Goal: Communication & Community: Share content

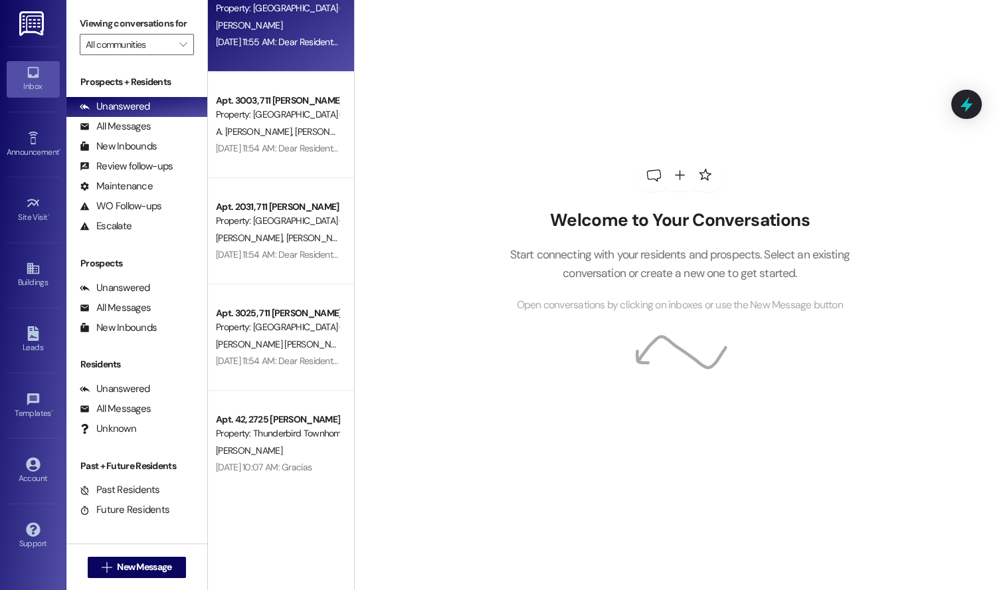
scroll to position [567, 0]
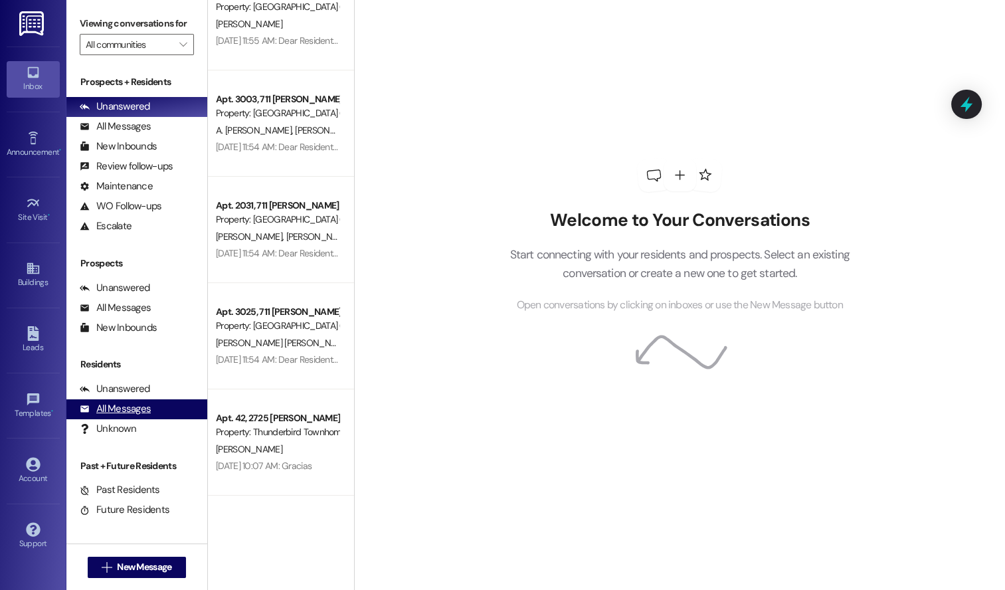
click at [132, 405] on div "All Messages" at bounding box center [115, 409] width 71 height 14
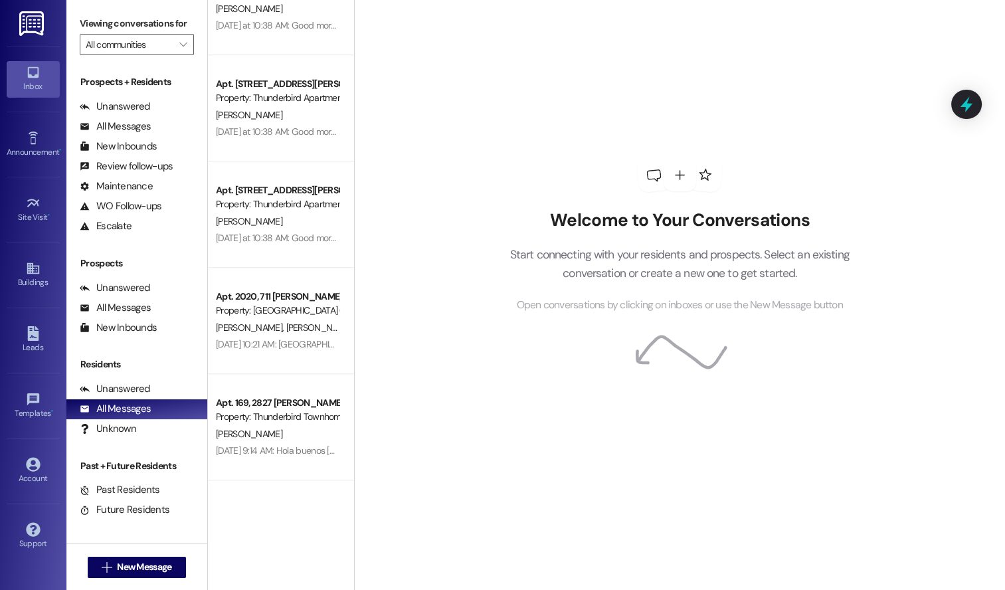
scroll to position [1326, 0]
click at [148, 565] on span "New Message" at bounding box center [144, 567] width 54 height 14
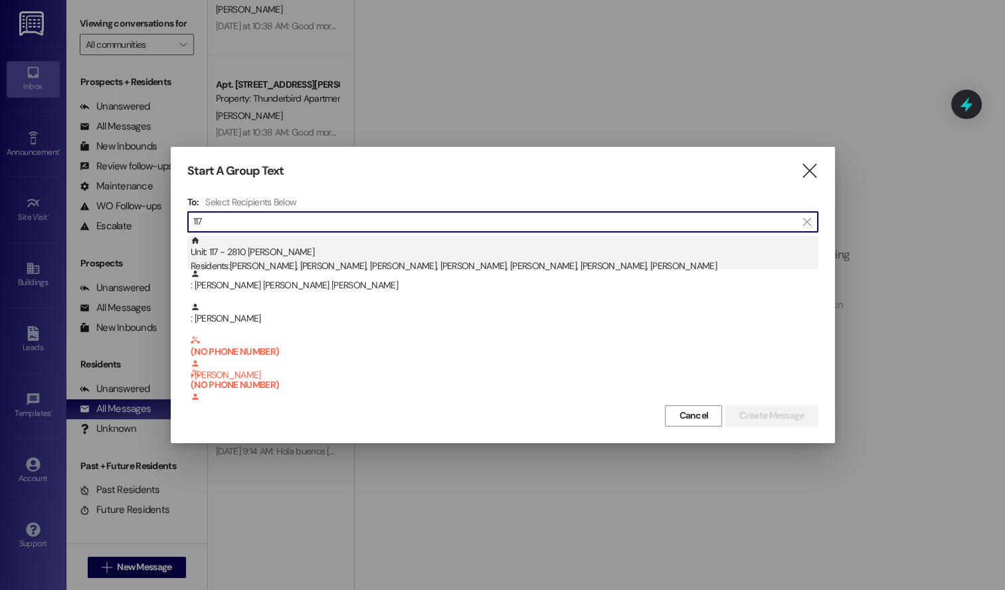
type input "117"
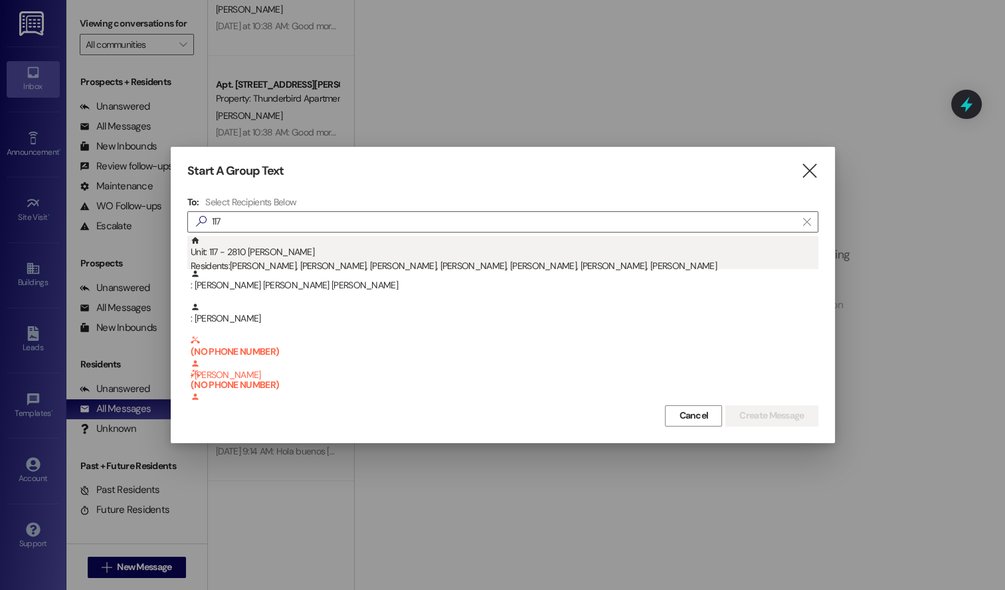
click at [484, 255] on div "Unit: 117 - 2810 [PERSON_NAME] Residents: [PERSON_NAME], [PERSON_NAME], [PERSON…" at bounding box center [505, 255] width 628 height 38
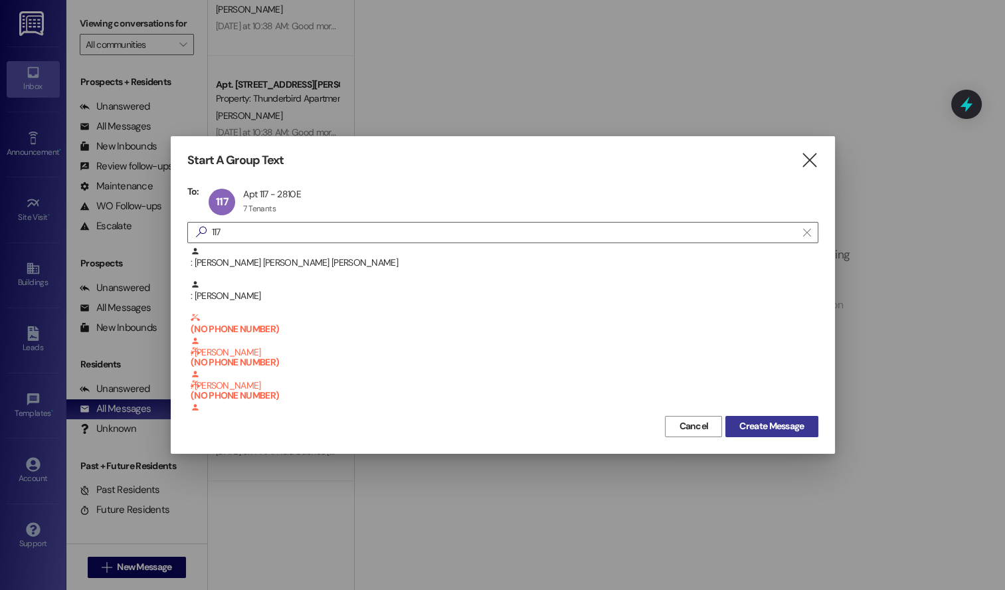
click at [772, 422] on span "Create Message" at bounding box center [771, 426] width 64 height 14
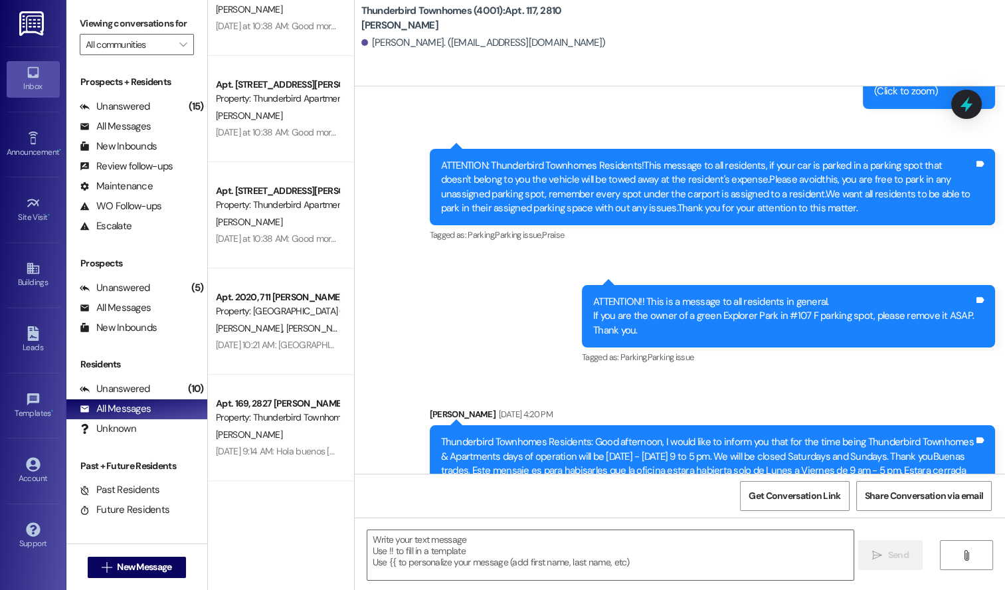
scroll to position [7240, 0]
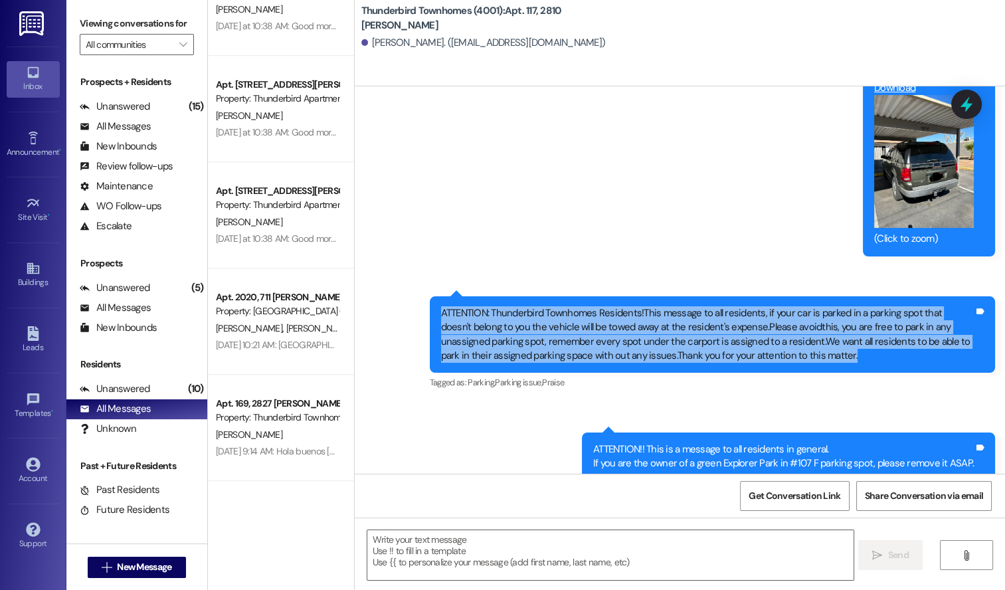
drag, startPoint x: 436, startPoint y: 276, endPoint x: 804, endPoint y: 320, distance: 369.9
click at [804, 320] on div "ATTENTION: Thunderbird Townhomes Residents!This message to all residents, if yo…" at bounding box center [707, 334] width 533 height 57
copy div "ATTENTION: Thunderbird Townhomes Residents!This message to all residents, if yo…"
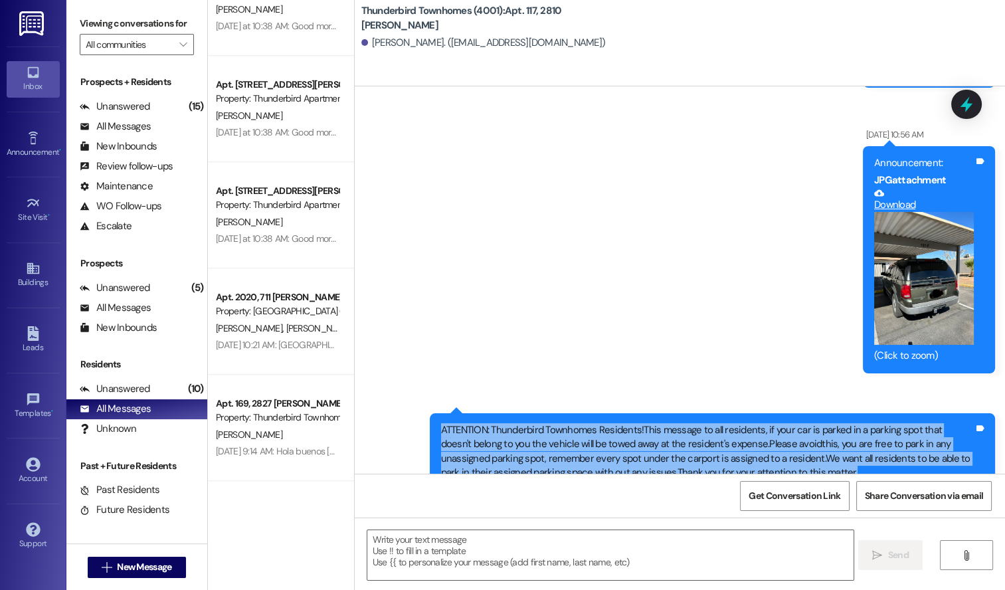
scroll to position [7119, 0]
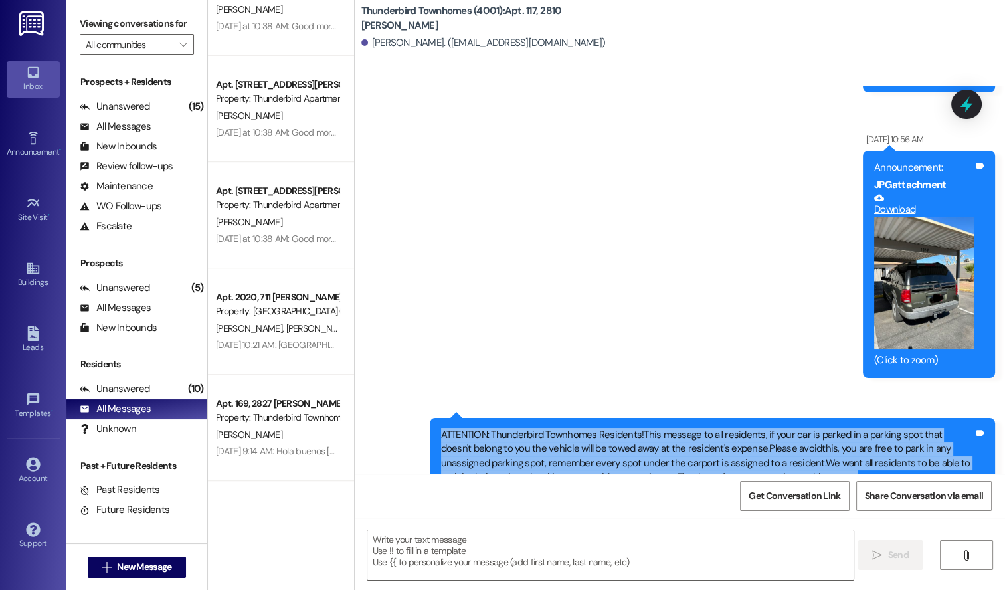
click at [791, 367] on div "Announcement, sent via SMS [DATE] 11:21 AM Translated message: Dear Resident(s)…" at bounding box center [680, 589] width 650 height 2816
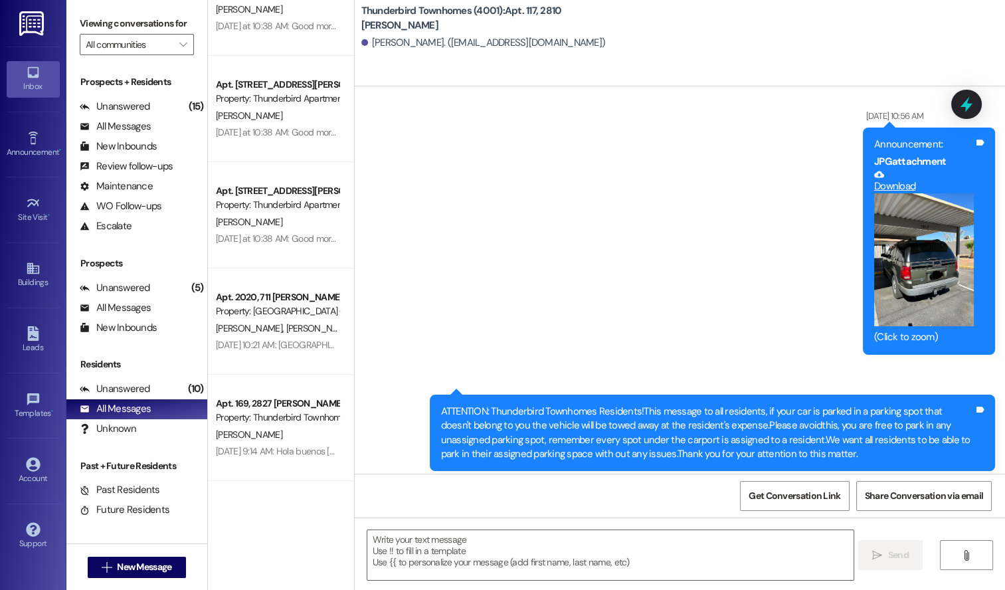
scroll to position [7154, 0]
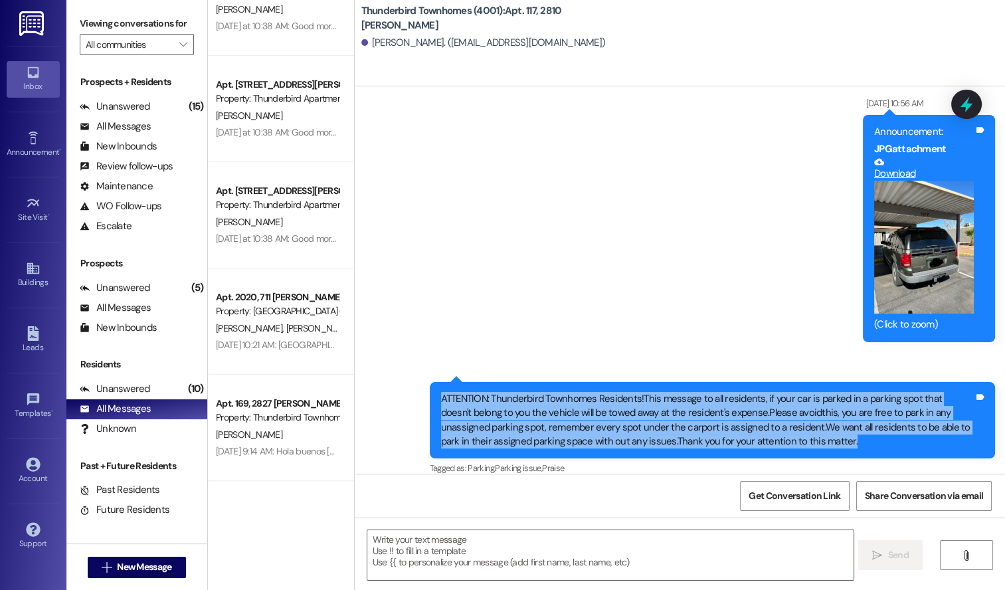
drag, startPoint x: 436, startPoint y: 364, endPoint x: 811, endPoint y: 405, distance: 377.6
click at [811, 405] on div "ATTENTION: Thunderbird Townhomes Residents!This message to all residents, if yo…" at bounding box center [707, 420] width 533 height 57
copy div "ATTENTION: Thunderbird Townhomes Residents!This message to all residents, if yo…"
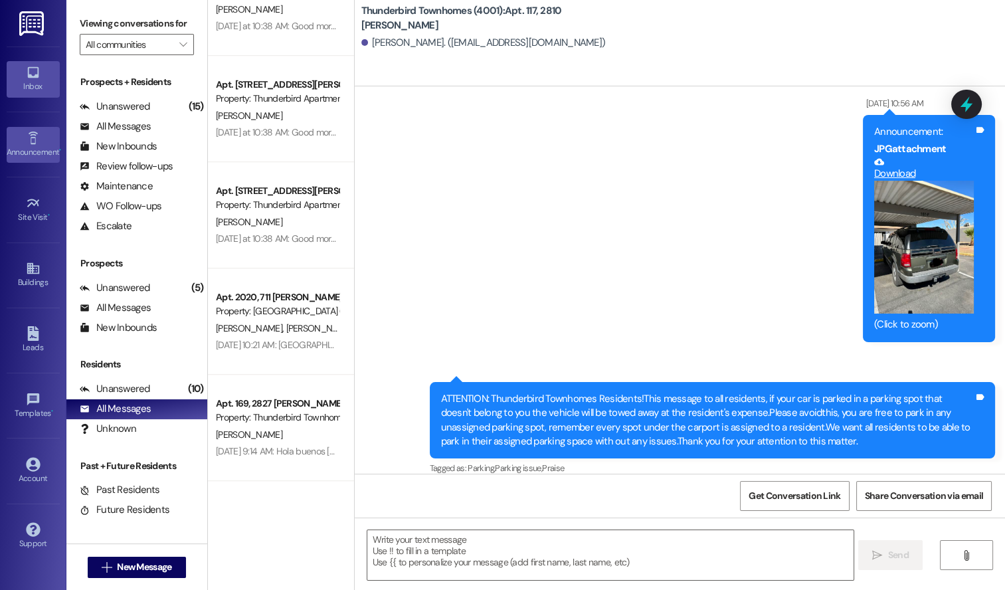
click at [32, 145] on div "Announcement •" at bounding box center [33, 151] width 66 height 13
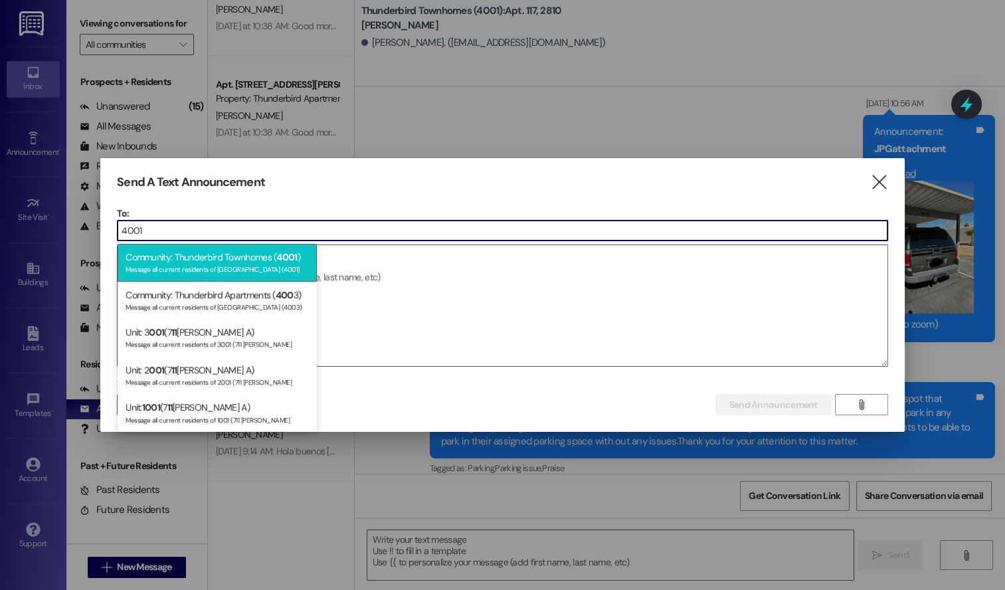
type input "4001"
click at [265, 268] on div "Message all current residents of [GEOGRAPHIC_DATA] (4001)" at bounding box center [217, 267] width 183 height 11
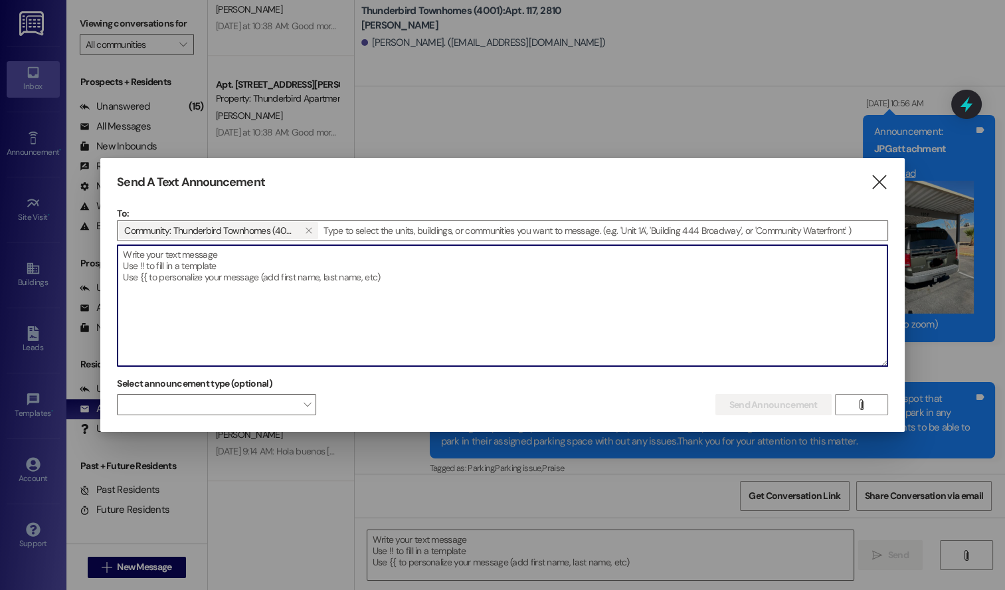
click at [214, 257] on textarea at bounding box center [502, 305] width 769 height 121
paste textarea "Dear Residents, This is a reminder that each unit is assigned one parking spot …"
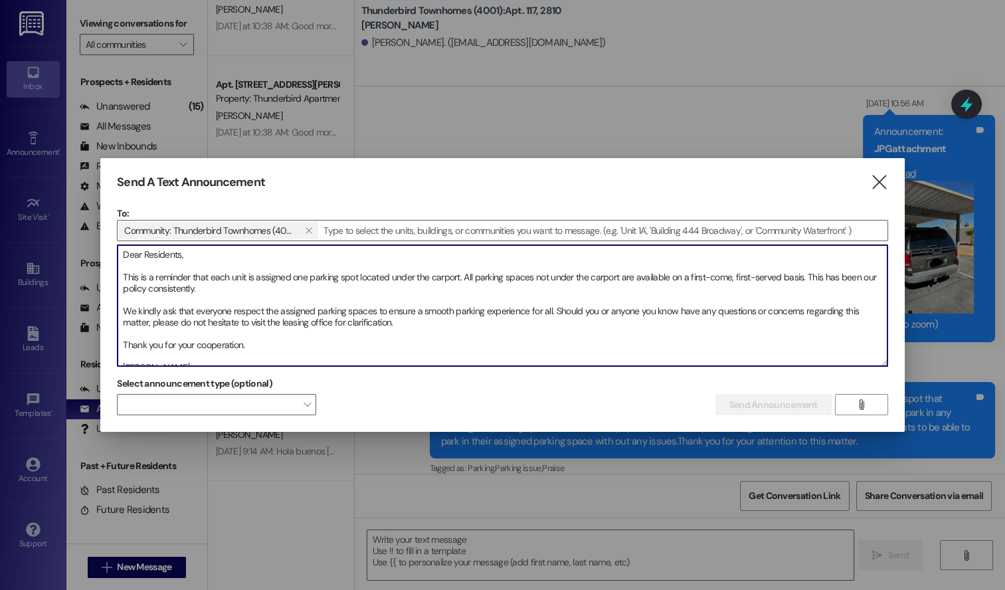
scroll to position [8, 0]
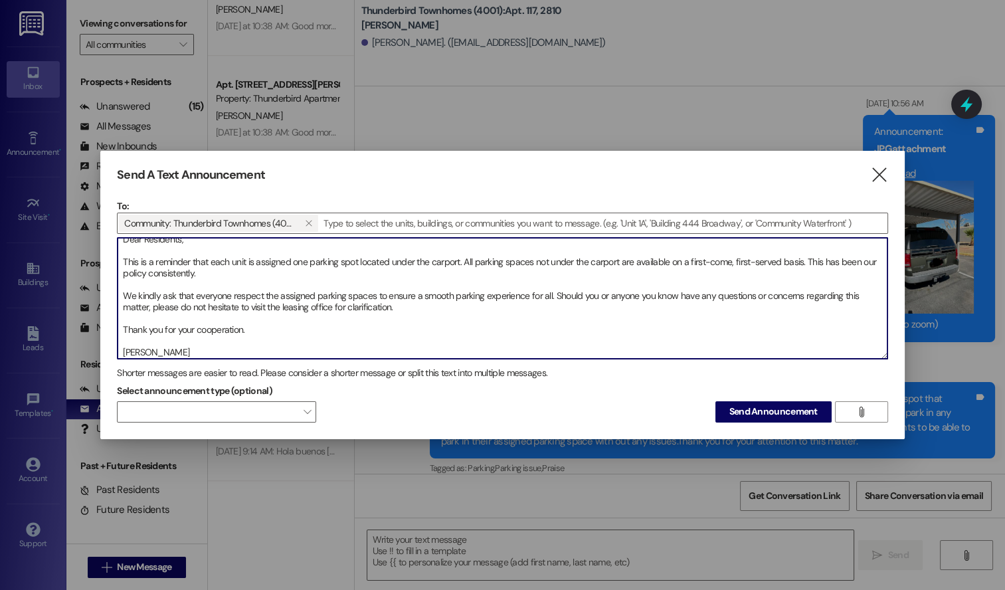
drag, startPoint x: 306, startPoint y: 260, endPoint x: 293, endPoint y: 259, distance: 13.4
click at [293, 259] on textarea "Dear Residents, This is a reminder that each unit is assigned one parking spot …" at bounding box center [502, 298] width 769 height 121
click at [354, 285] on textarea "Dear Residents, This is a reminder that each unit is assigned ONE parking spot …" at bounding box center [502, 298] width 769 height 121
click at [689, 260] on textarea "Dear Residents, This is a reminder that each unit is assigned ONE parking spot …" at bounding box center [502, 298] width 769 height 121
click at [690, 261] on textarea "Dear Residents, This is a reminder that each unit is assigned ONE parking spot …" at bounding box center [502, 298] width 769 height 121
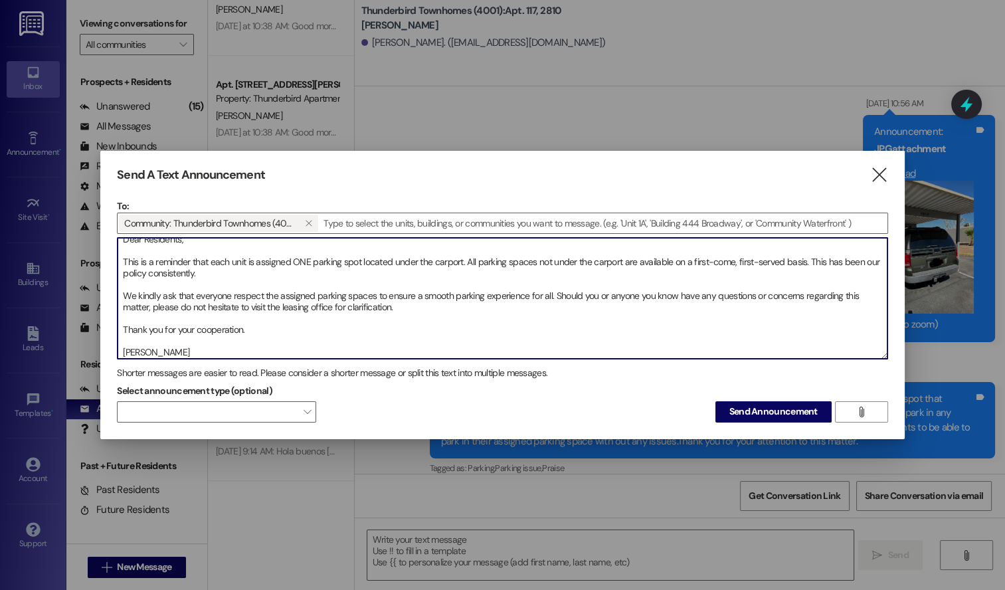
drag, startPoint x: 690, startPoint y: 261, endPoint x: 787, endPoint y: 256, distance: 97.8
click at [787, 256] on textarea "Dear Residents, This is a reminder that each unit is assigned ONE parking spot …" at bounding box center [502, 298] width 769 height 121
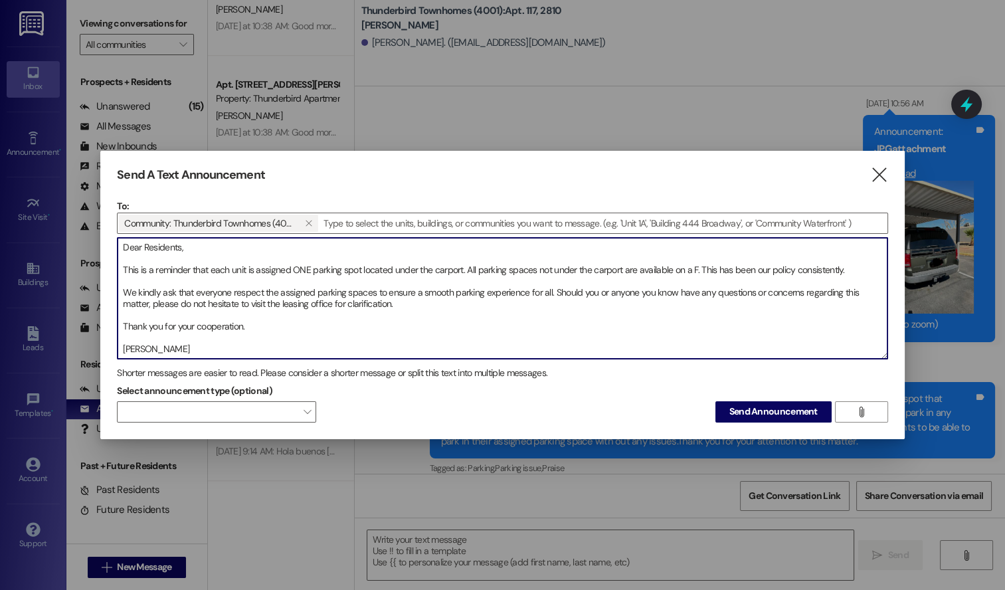
scroll to position [0, 0]
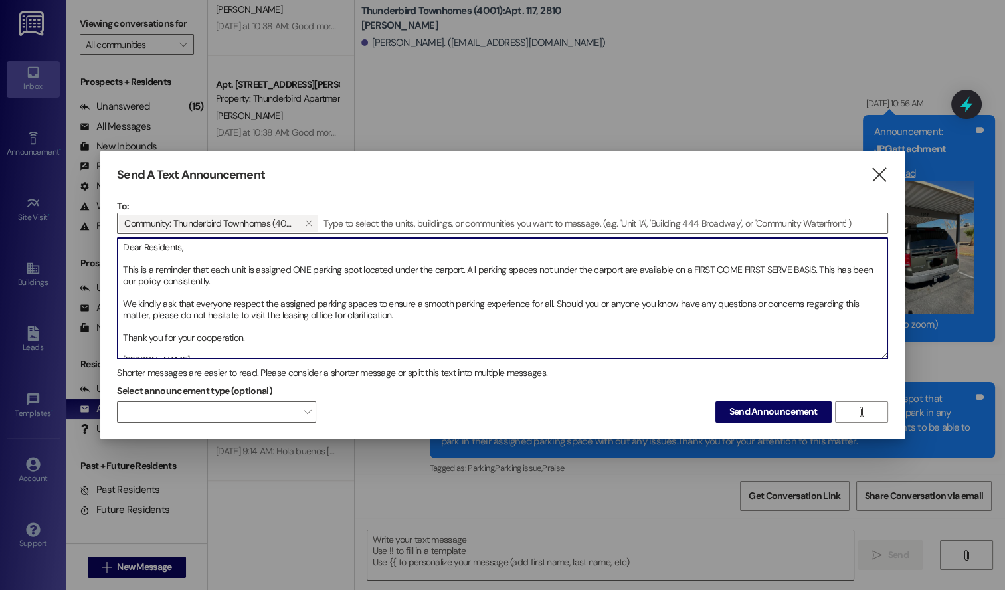
click at [750, 288] on textarea "Dear Residents, This is a reminder that each unit is assigned ONE parking spot …" at bounding box center [502, 298] width 769 height 121
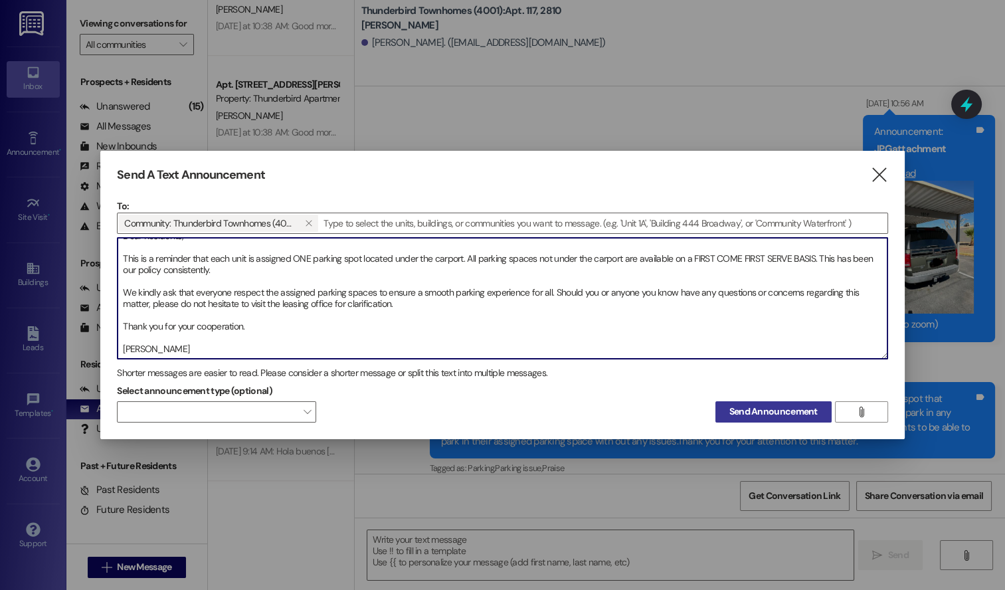
type textarea "Dear Residents, This is a reminder that each unit is assigned ONE parking spot …"
click at [751, 407] on span "Send Announcement" at bounding box center [773, 412] width 88 height 14
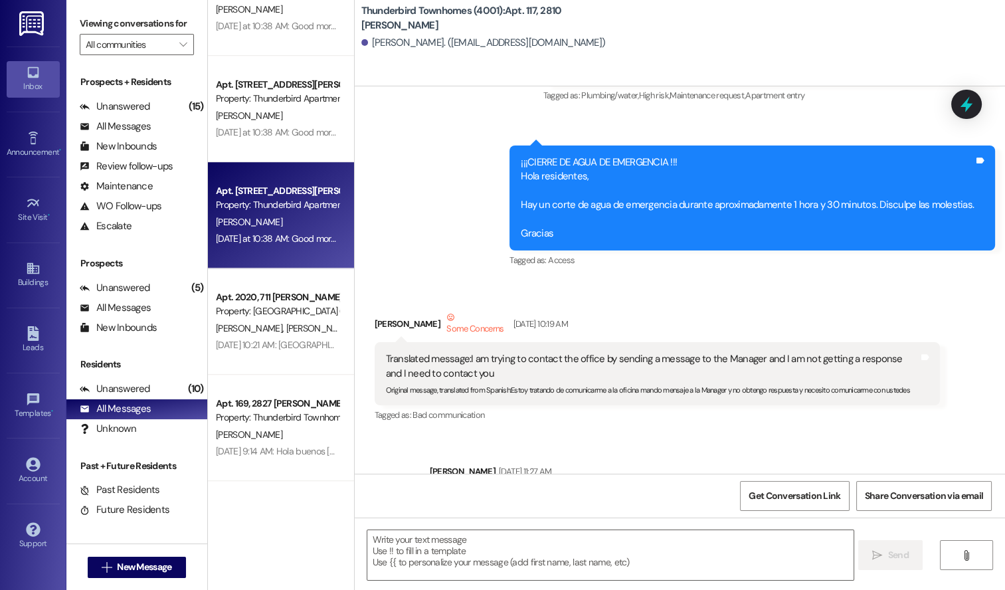
scroll to position [1137, 0]
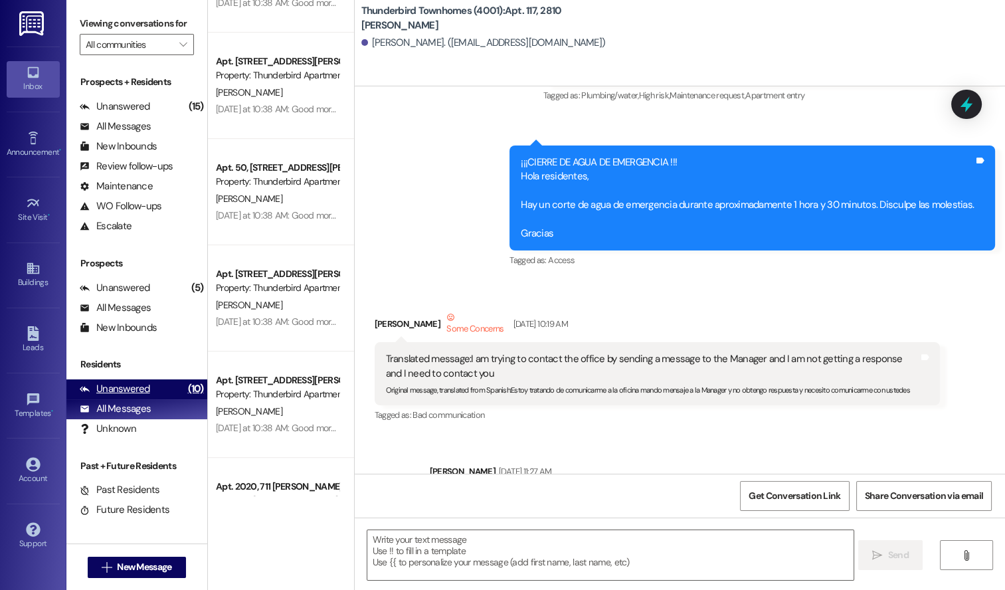
click at [113, 382] on div "Unanswered" at bounding box center [115, 389] width 70 height 14
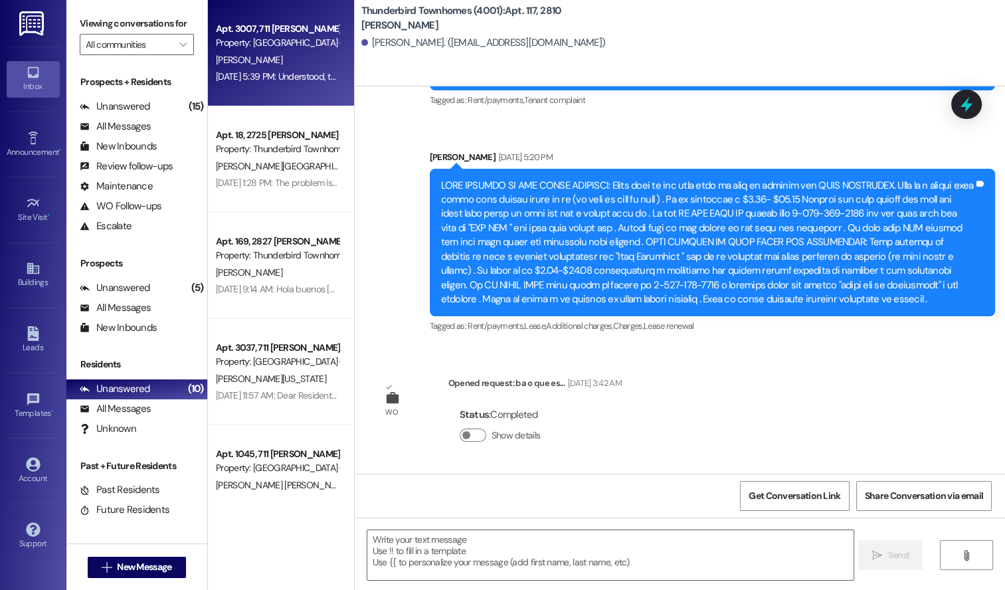
click at [258, 87] on div "Apt. 3007, 711 [PERSON_NAME] A Property: [GEOGRAPHIC_DATA] (4027) [PERSON_NAME]…" at bounding box center [281, 53] width 146 height 106
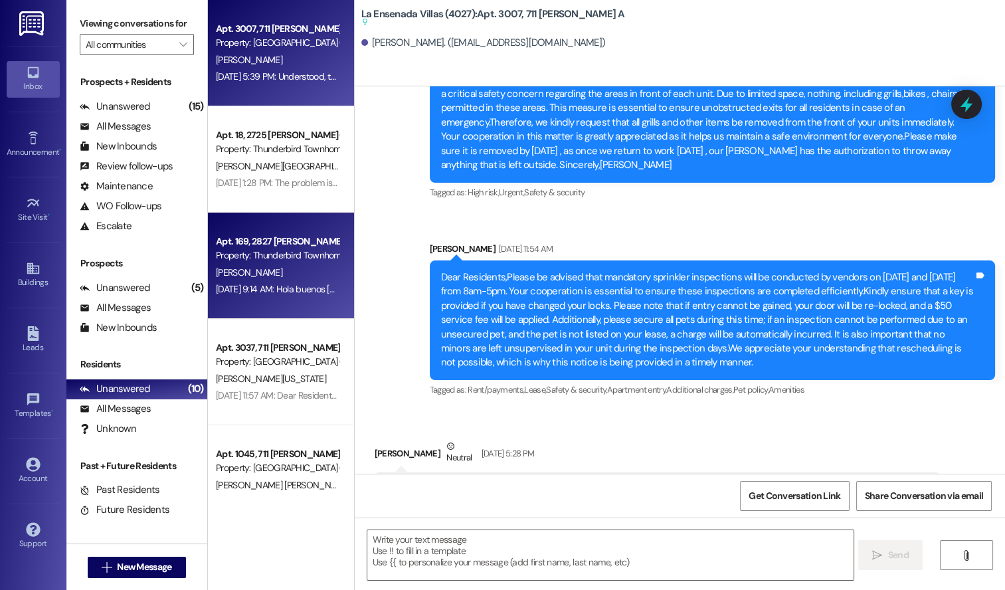
click at [264, 290] on div "[DATE] 9:14 AM: Hola buenos [PERSON_NAME] perdón a qué hora habré la oficina [D…" at bounding box center [373, 289] width 314 height 12
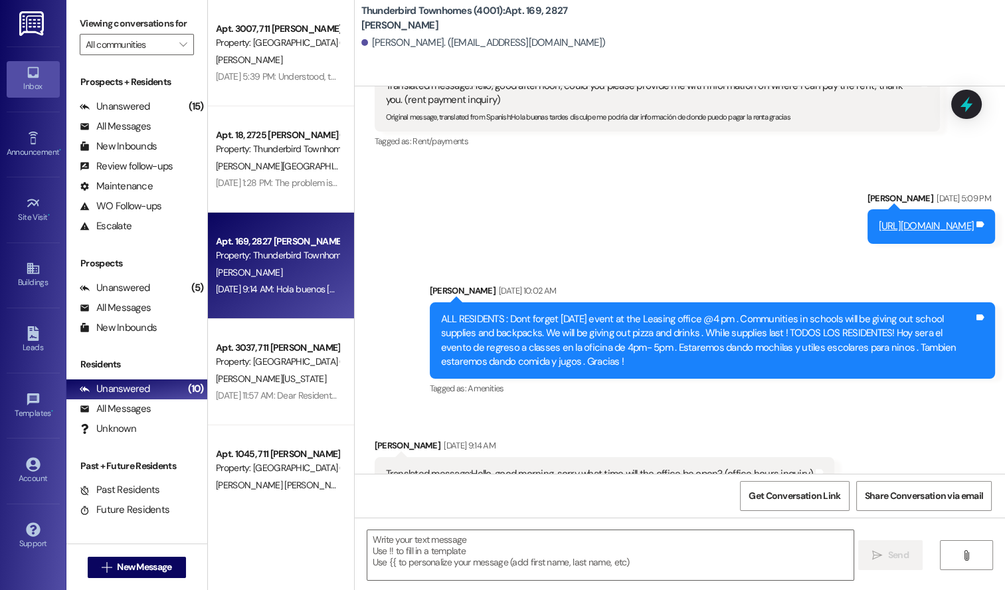
scroll to position [1301, 0]
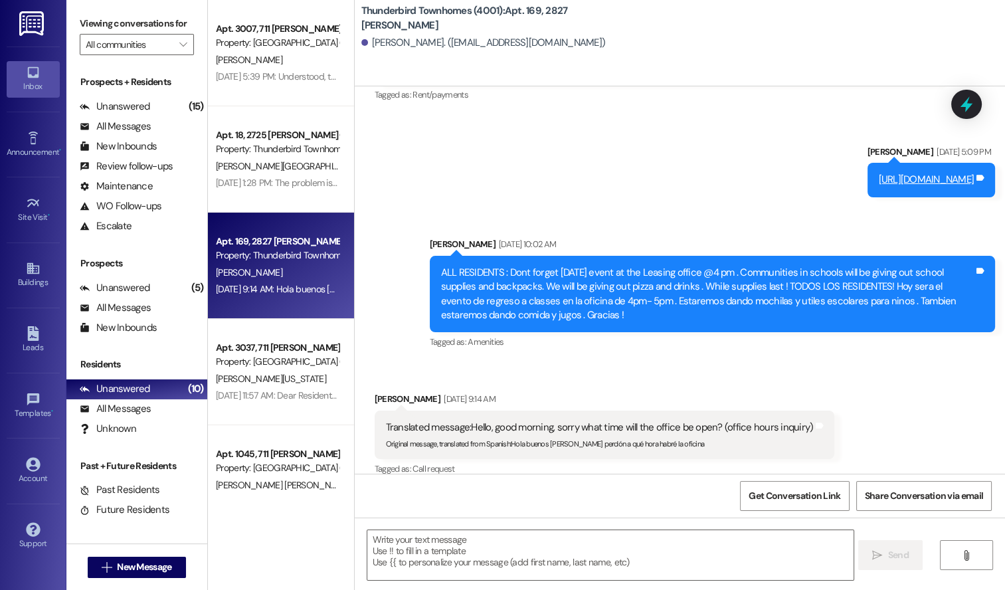
click at [35, 72] on icon at bounding box center [33, 72] width 15 height 15
click at [113, 405] on div "All Messages" at bounding box center [115, 409] width 71 height 14
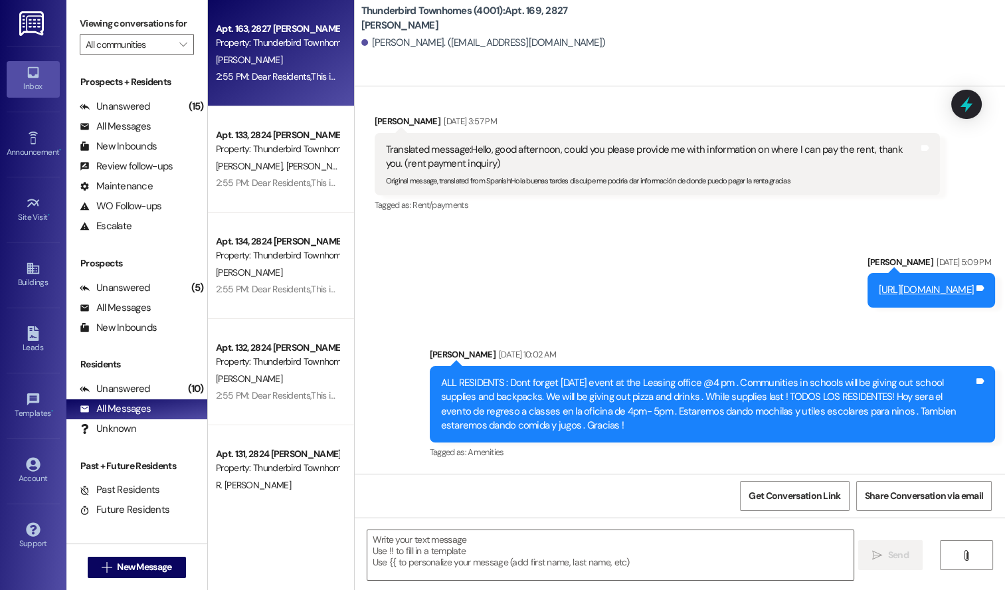
click at [279, 92] on div "Apt. 163, 2827 [PERSON_NAME] Property: Thunderbird Townhomes (4001) [PERSON_NAM…" at bounding box center [281, 53] width 146 height 106
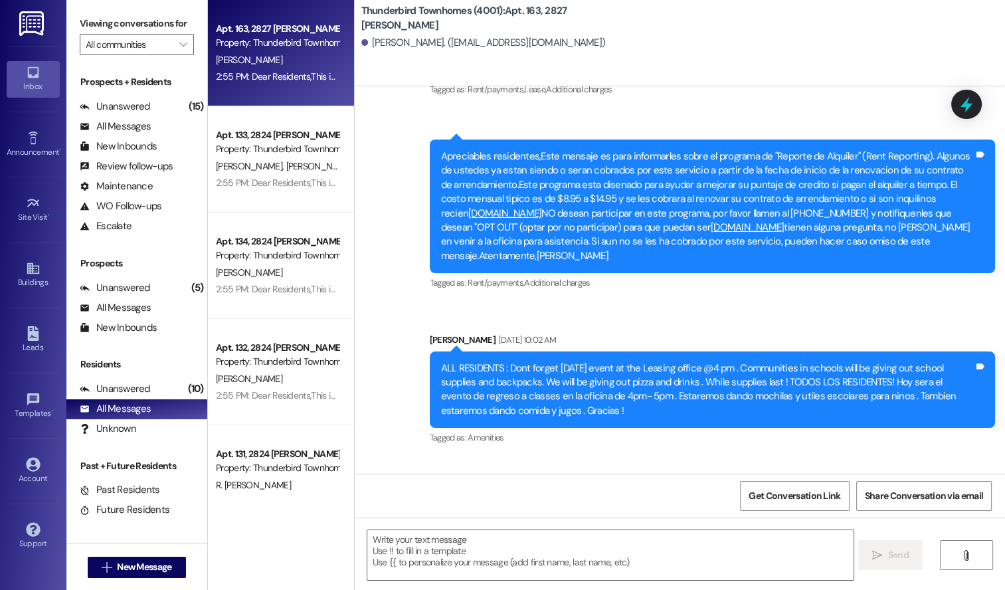
scroll to position [6970, 0]
